Goal: Task Accomplishment & Management: Use online tool/utility

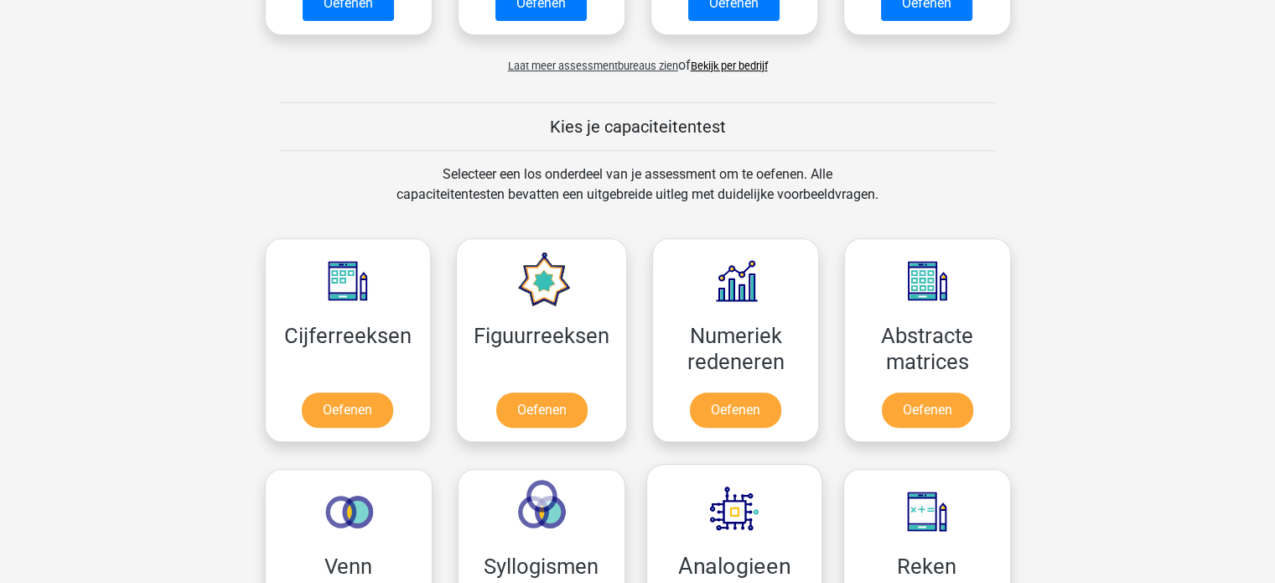
scroll to position [503, 0]
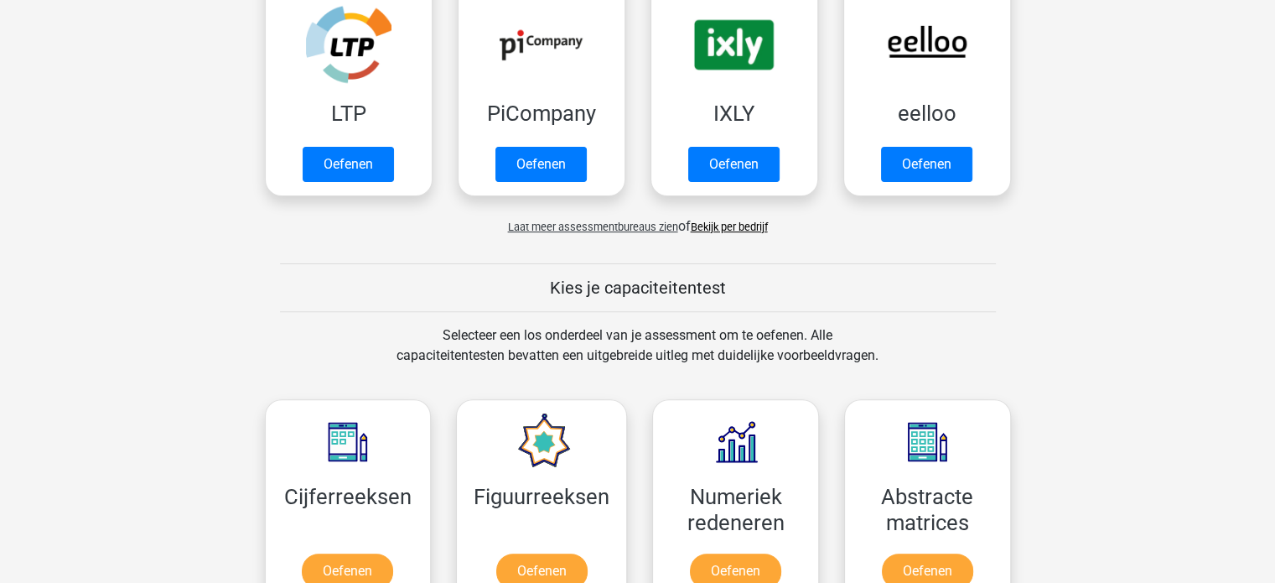
click at [605, 226] on span "Laat meer assessmentbureaus zien" at bounding box center [593, 227] width 170 height 13
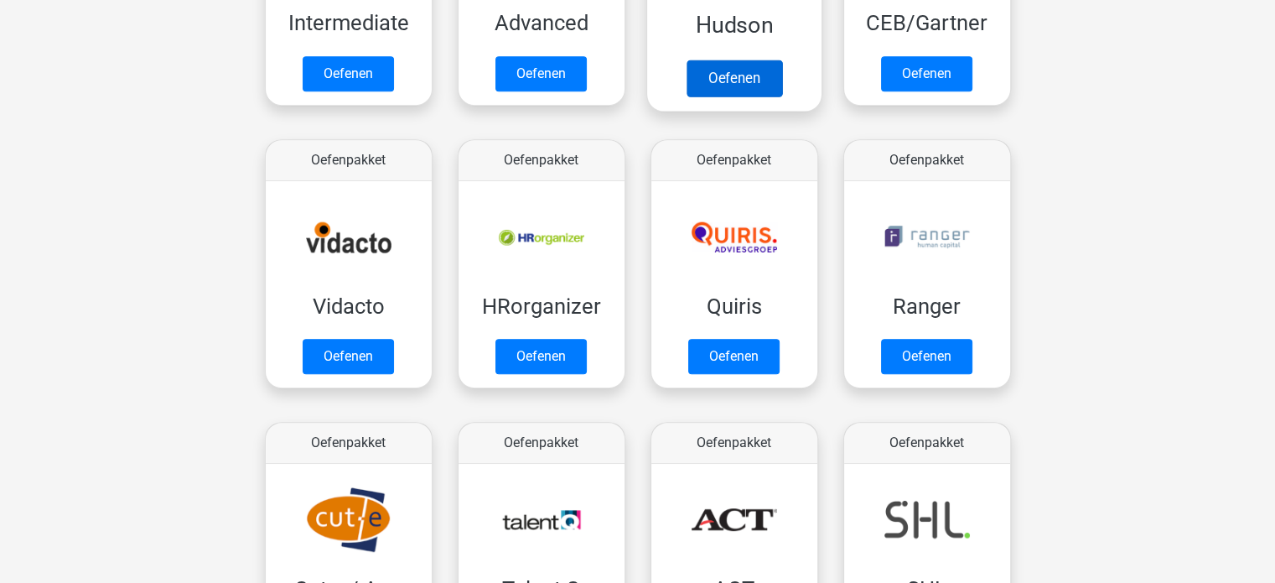
scroll to position [922, 0]
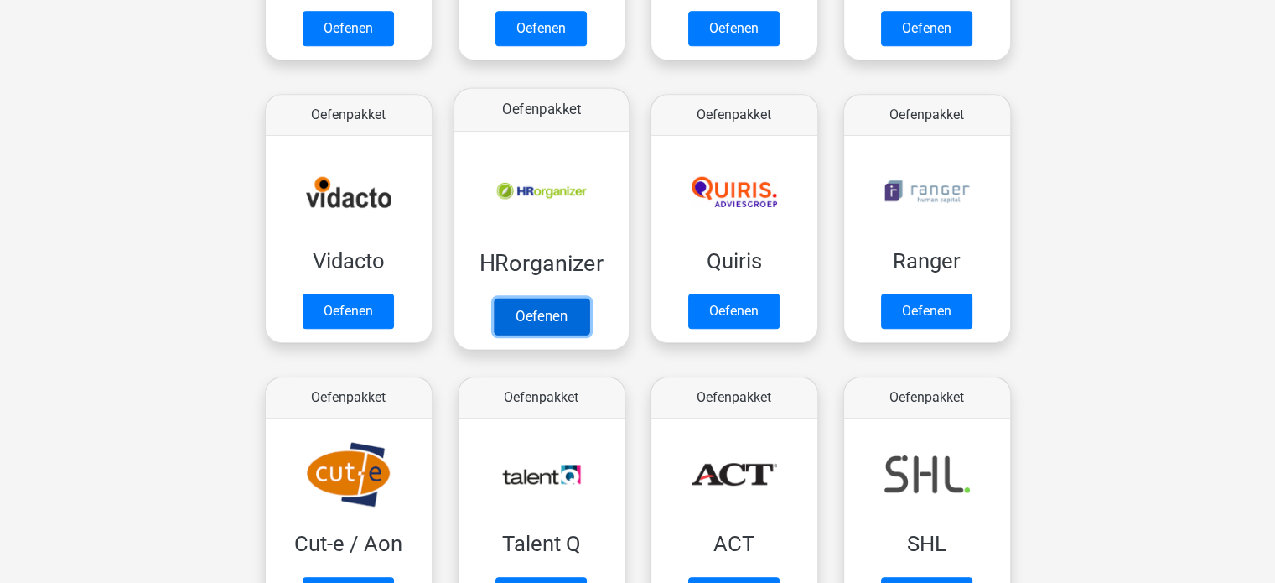
click at [537, 310] on link "Oefenen" at bounding box center [541, 316] width 96 height 37
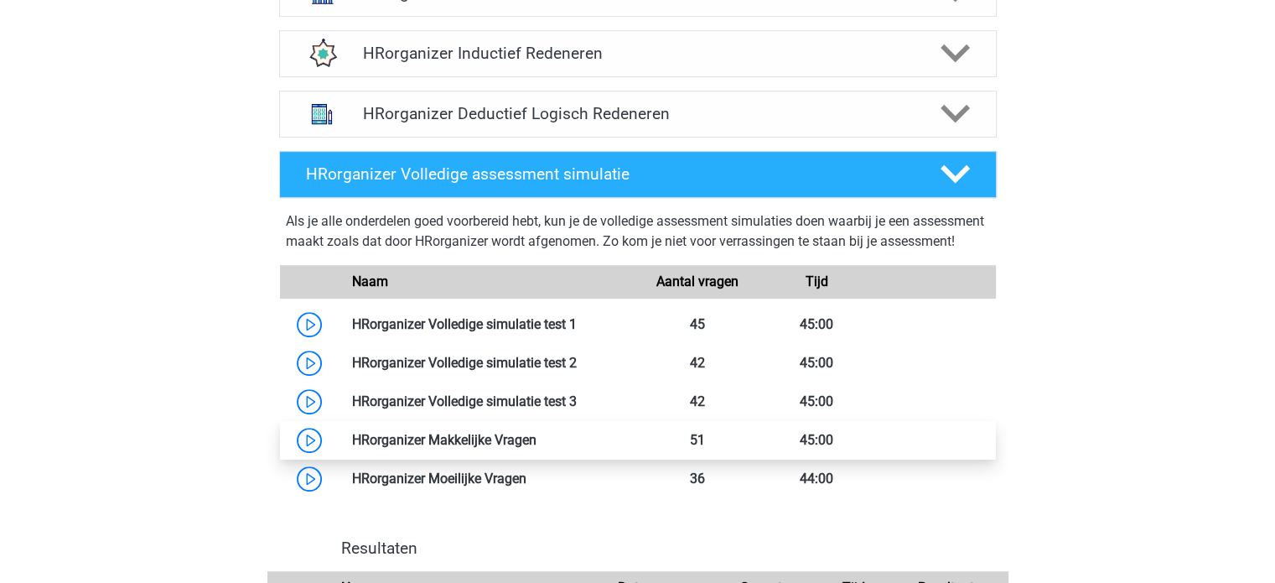
scroll to position [839, 0]
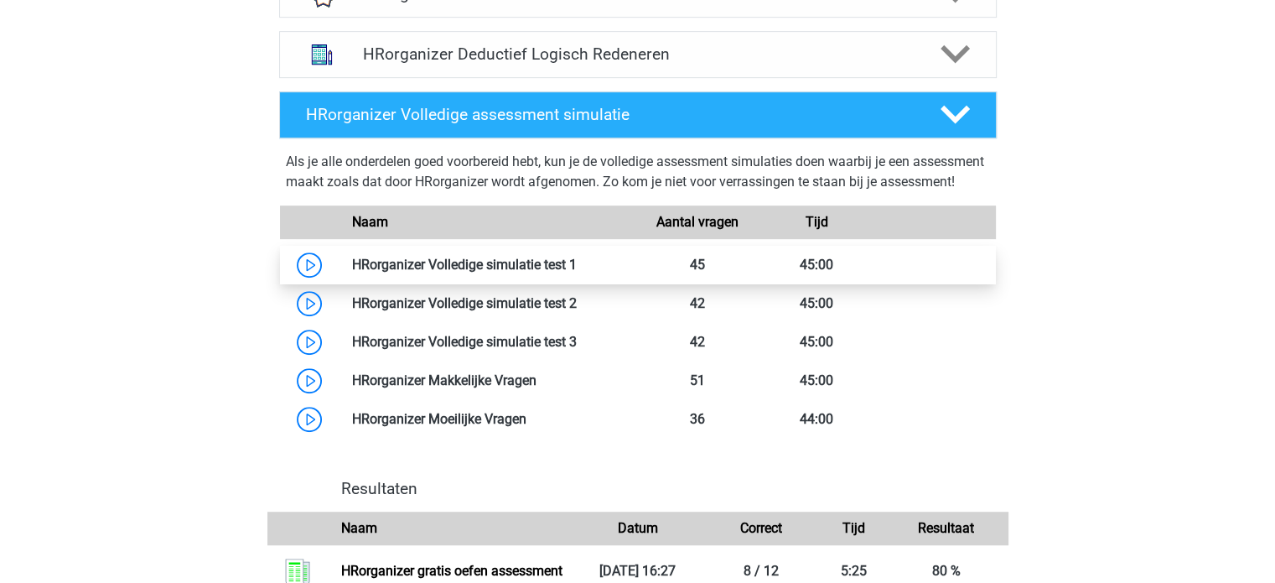
click at [577, 273] on link at bounding box center [577, 265] width 0 height 16
